Goal: Communication & Community: Answer question/provide support

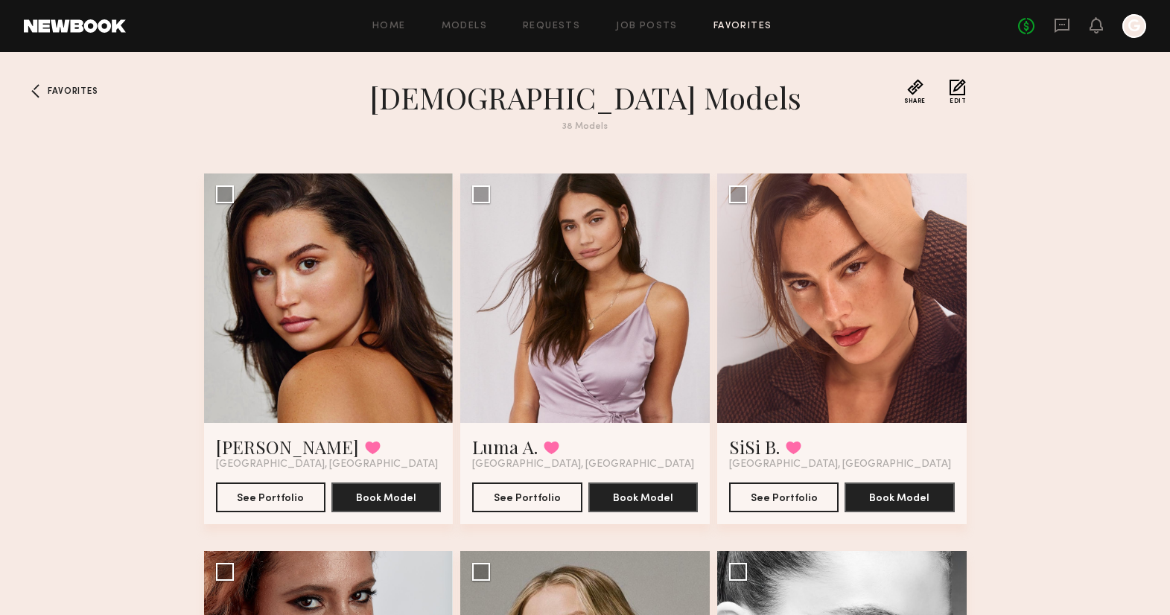
click at [1061, 22] on icon at bounding box center [1062, 25] width 16 height 16
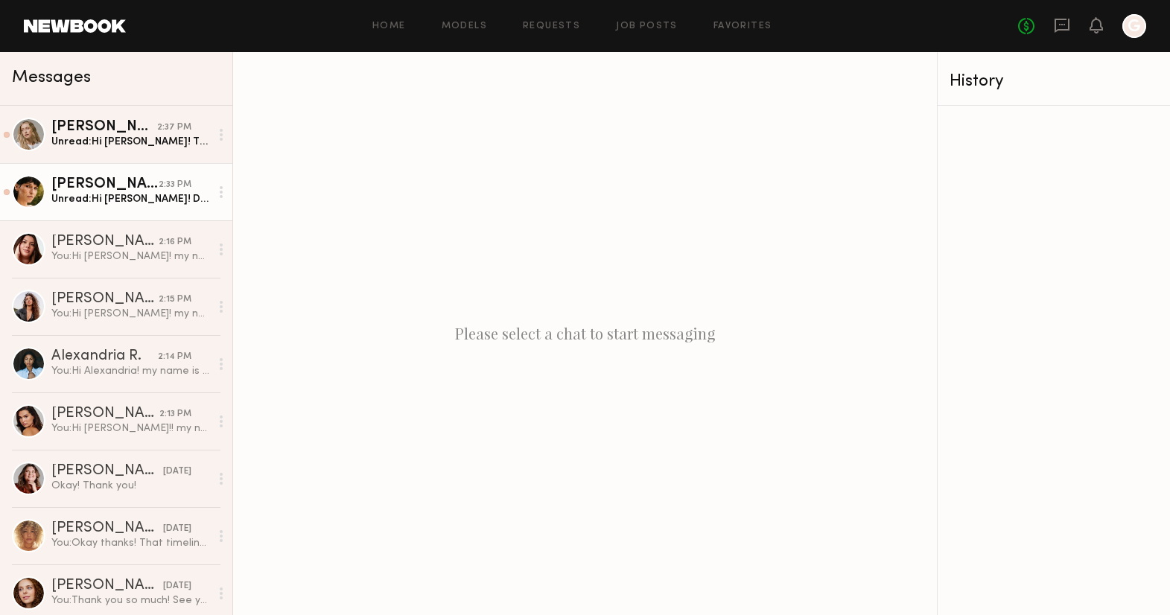
click at [143, 198] on div "Unread: Hi [PERSON_NAME]! Do you have a date and rate? :)" at bounding box center [130, 199] width 159 height 14
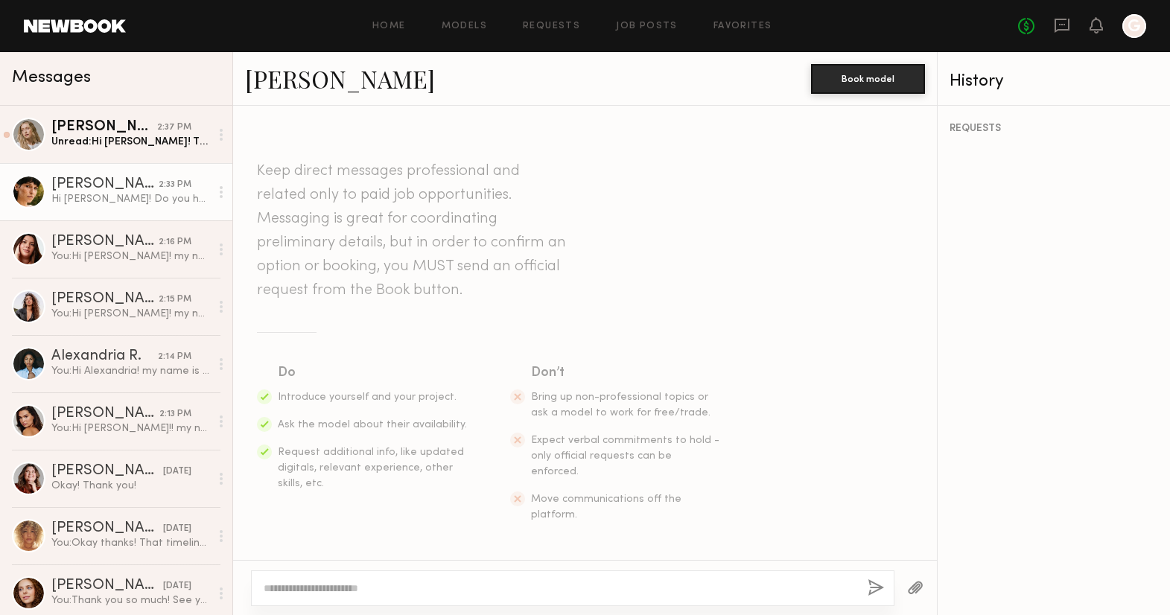
scroll to position [248, 0]
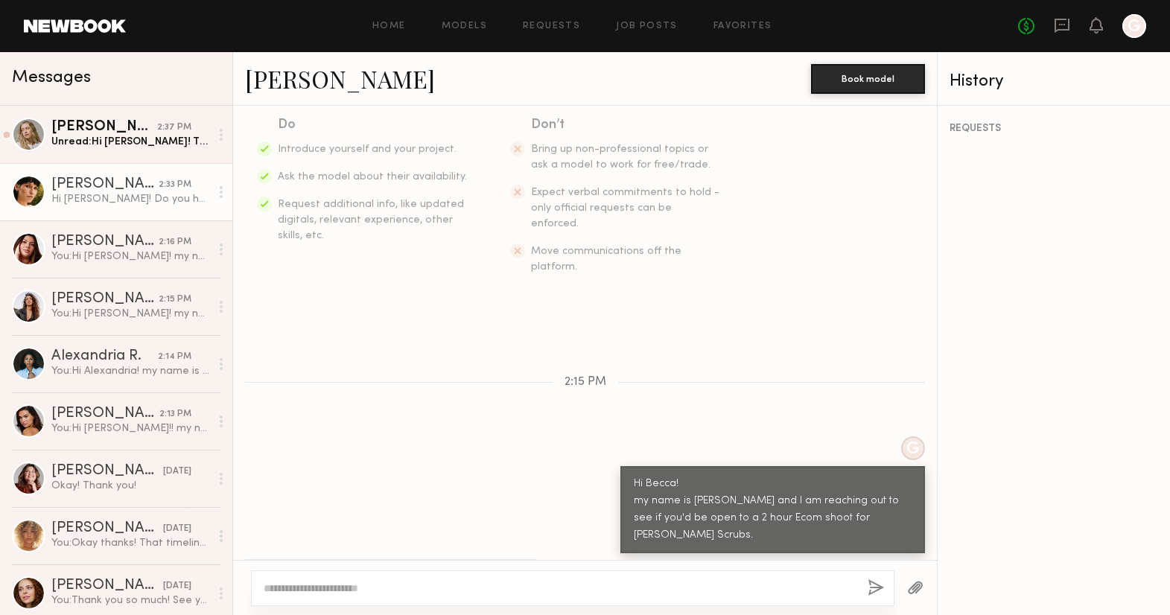
click at [285, 588] on textarea at bounding box center [560, 588] width 592 height 15
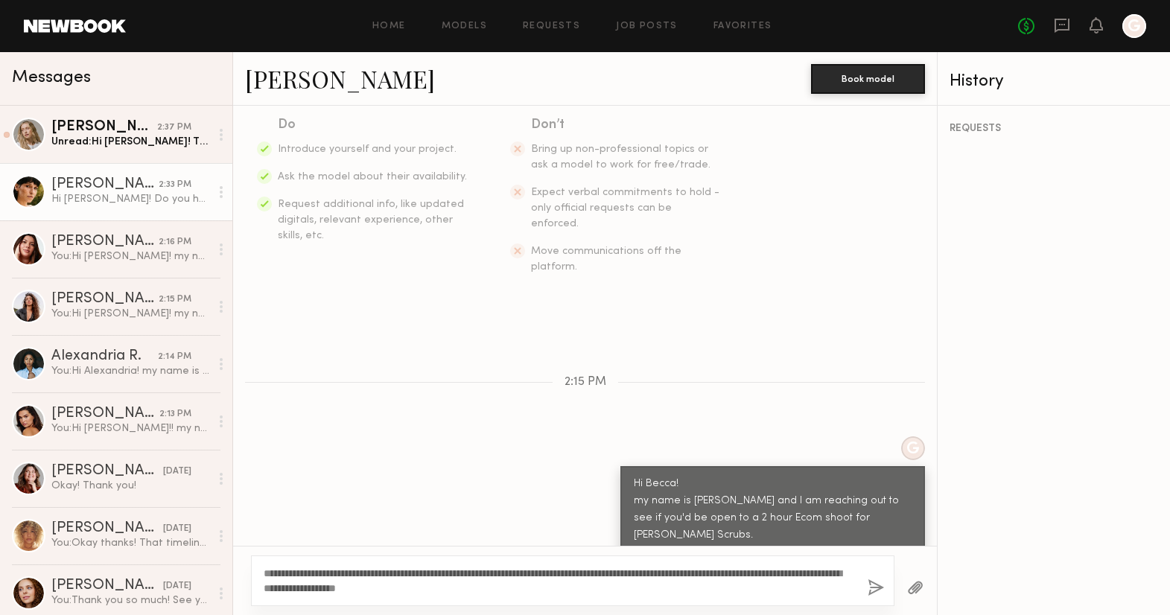
type textarea "**********"
click at [877, 585] on button "button" at bounding box center [876, 588] width 16 height 19
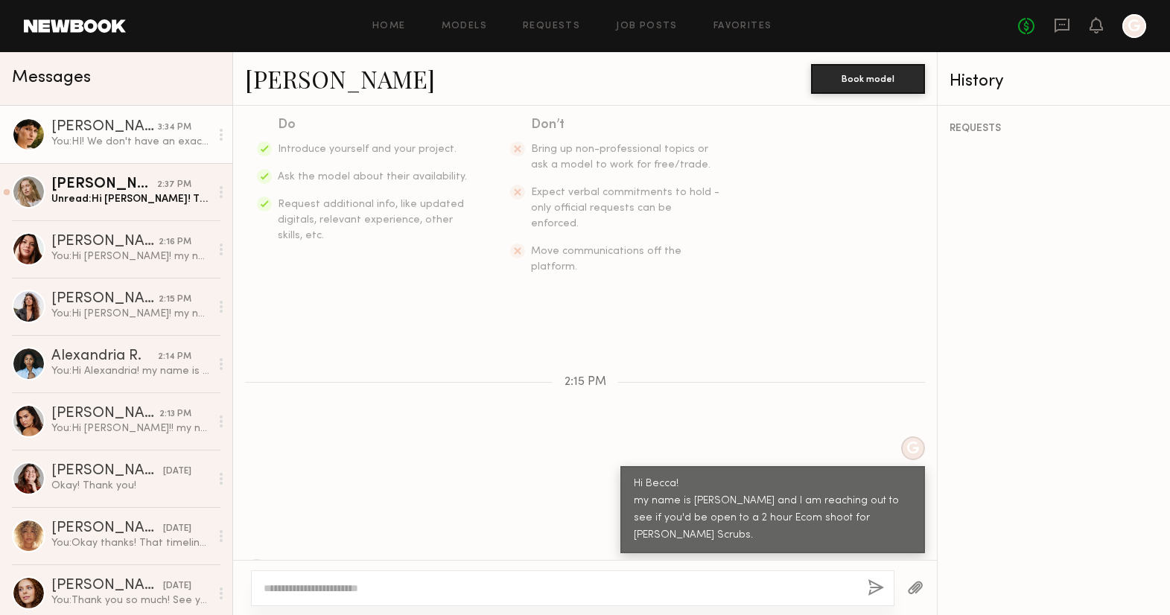
scroll to position [466, 0]
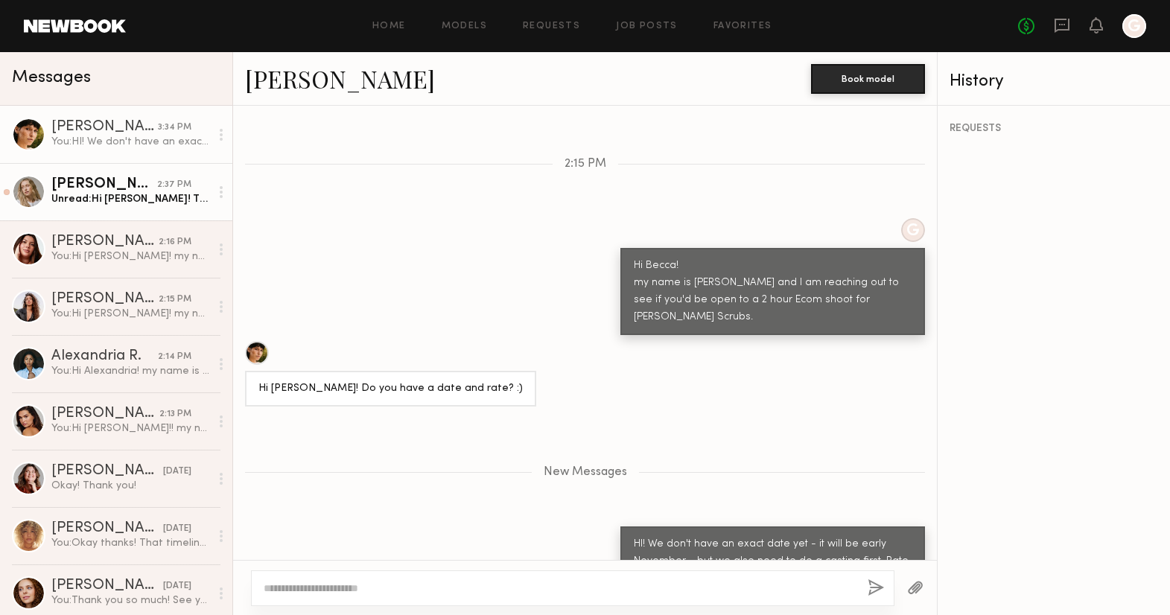
click at [127, 204] on div "Unread: Hi [PERSON_NAME]! Thanks for reaching out. Do you have any more info? (…" at bounding box center [130, 199] width 159 height 14
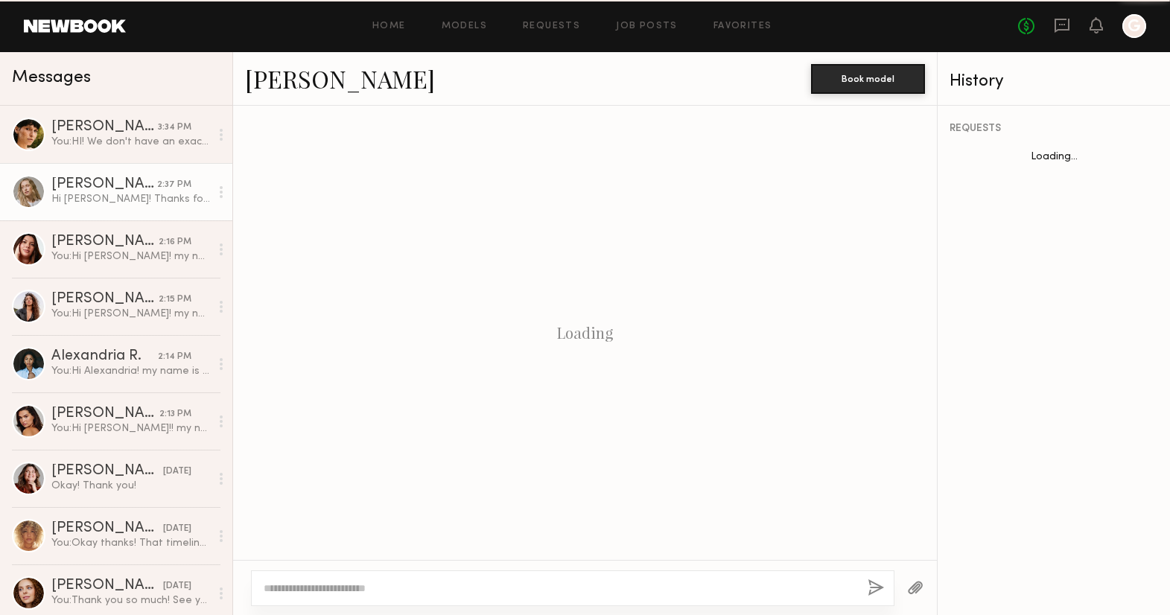
scroll to position [265, 0]
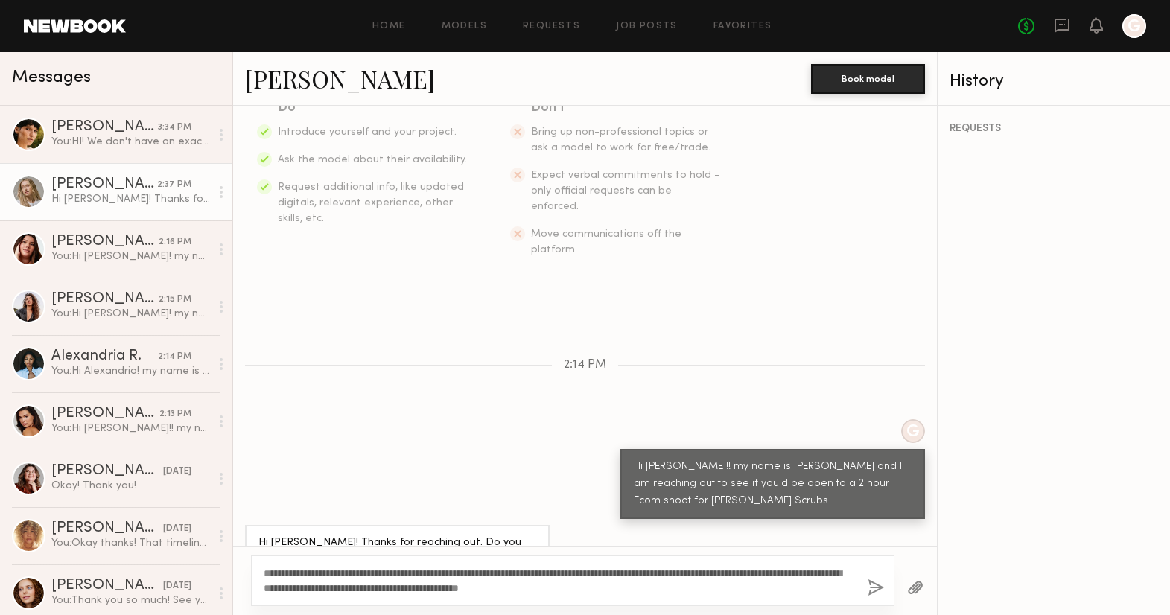
type textarea "**********"
click at [870, 586] on button "button" at bounding box center [876, 588] width 16 height 19
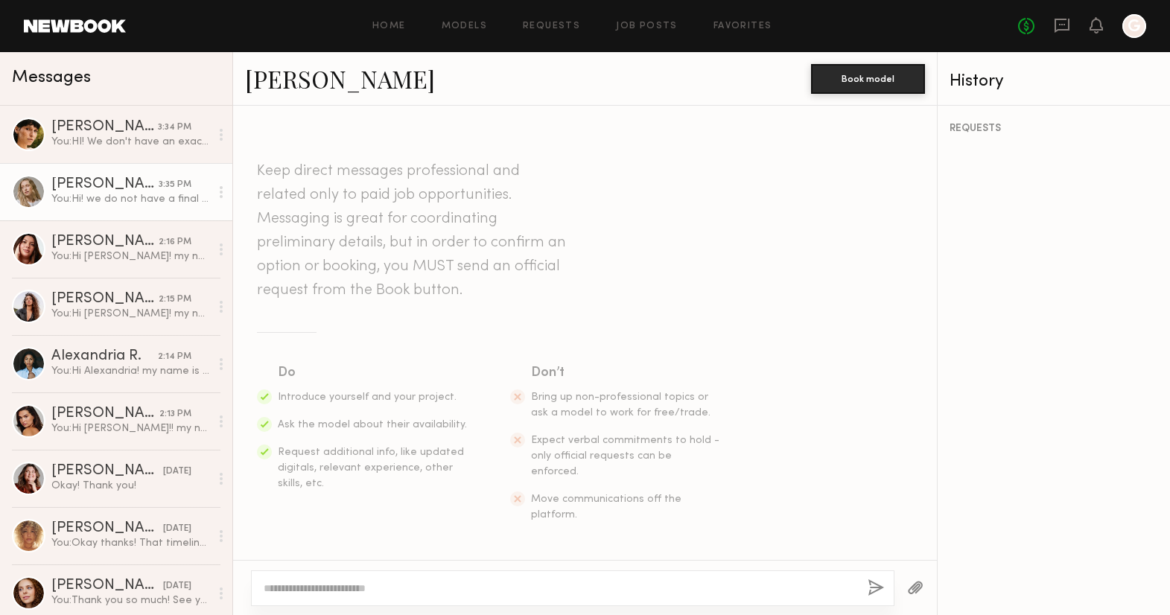
scroll to position [500, 0]
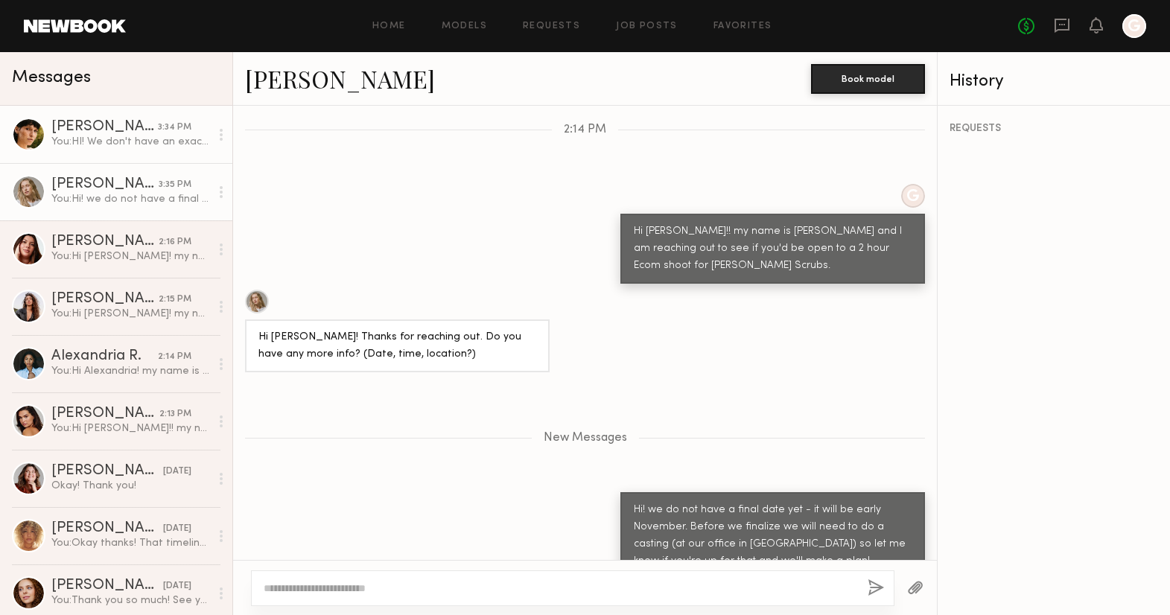
click at [118, 138] on div "You: HI! We don't have an exact date yet - it will be early November - but we a…" at bounding box center [130, 142] width 159 height 14
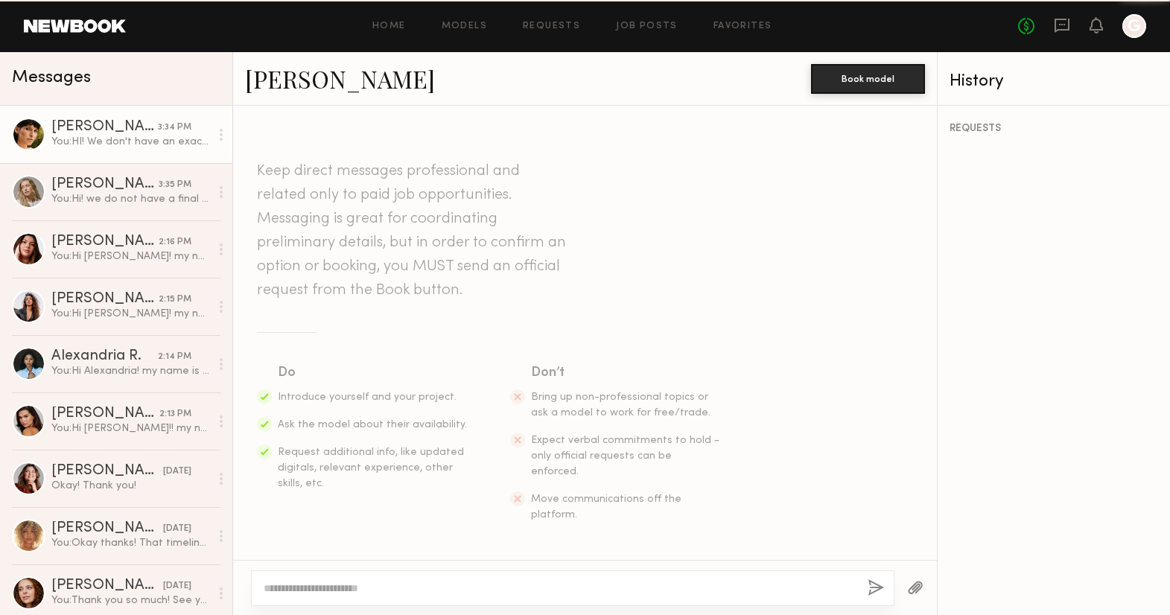
scroll to position [353, 0]
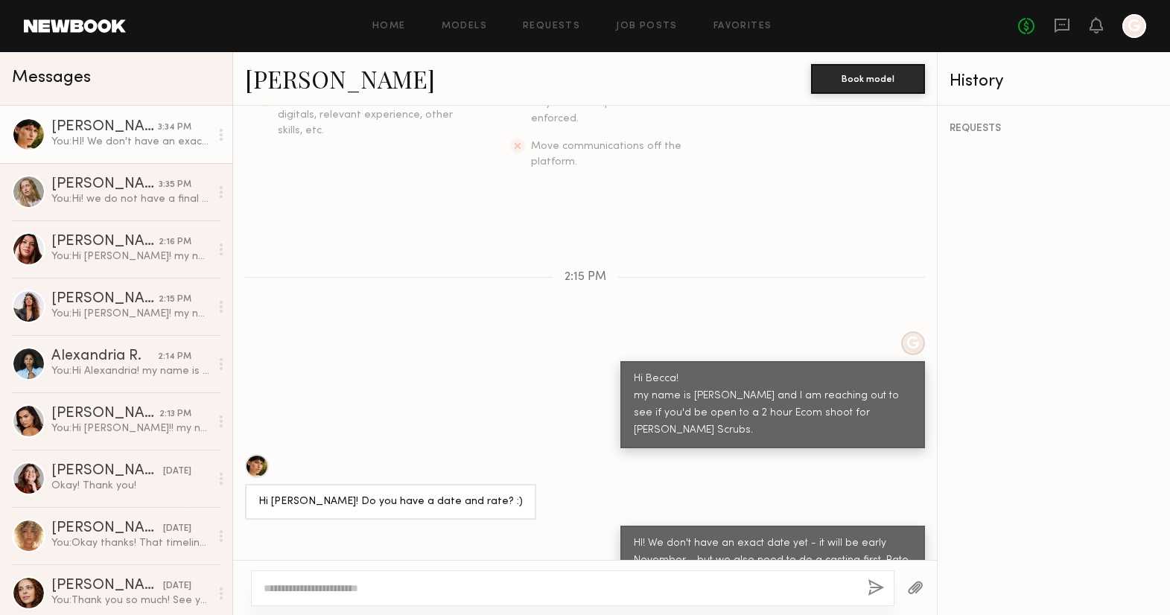
click at [344, 593] on textarea at bounding box center [560, 588] width 592 height 15
type textarea "**********"
drag, startPoint x: 877, startPoint y: 585, endPoint x: 906, endPoint y: 560, distance: 38.6
click at [877, 585] on button "button" at bounding box center [876, 588] width 16 height 19
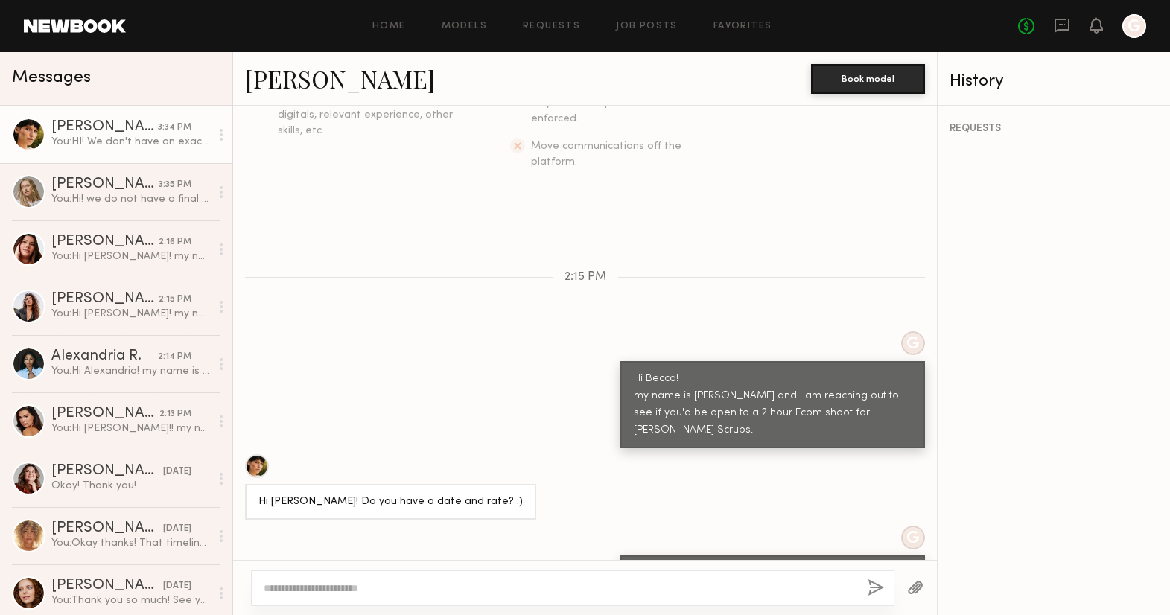
scroll to position [442, 0]
